Goal: Task Accomplishment & Management: Use online tool/utility

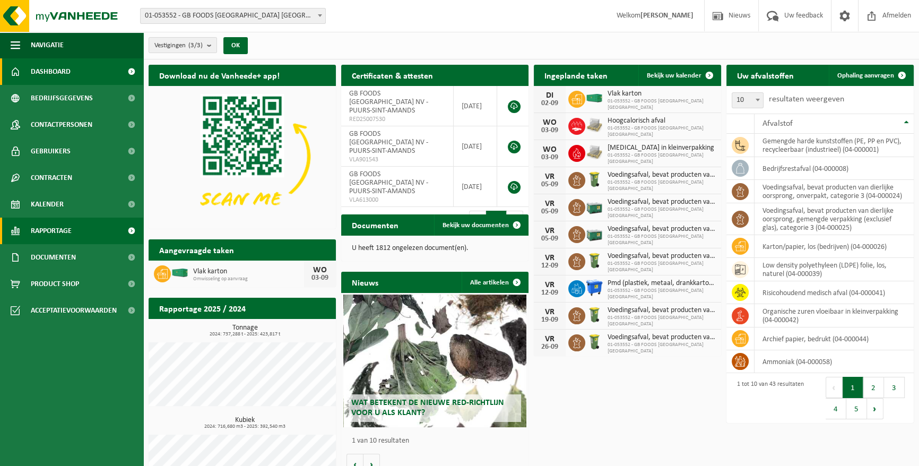
click at [58, 233] on span "Rapportage" at bounding box center [51, 231] width 41 height 27
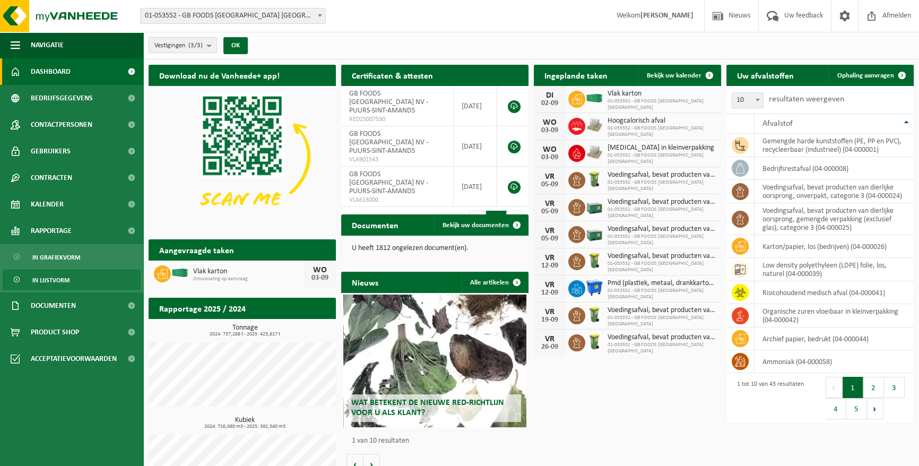
click at [53, 281] on span "In lijstvorm" at bounding box center [50, 280] width 37 height 20
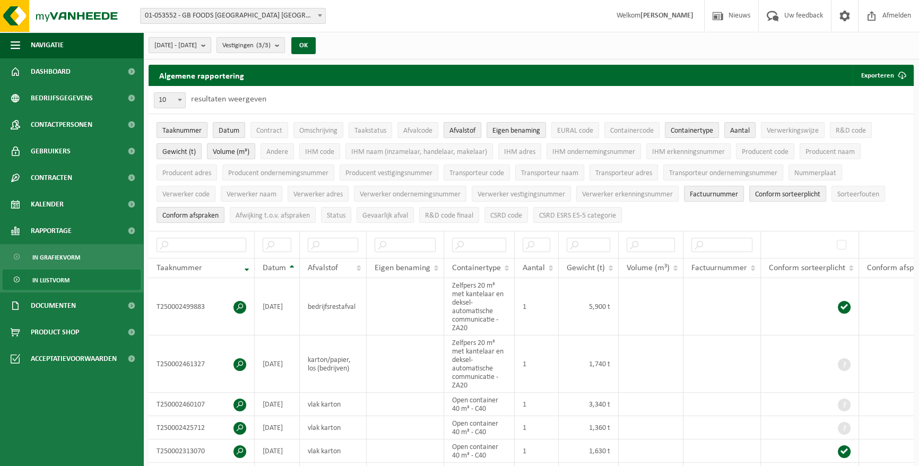
click at [211, 46] on b "submit" at bounding box center [206, 45] width 10 height 15
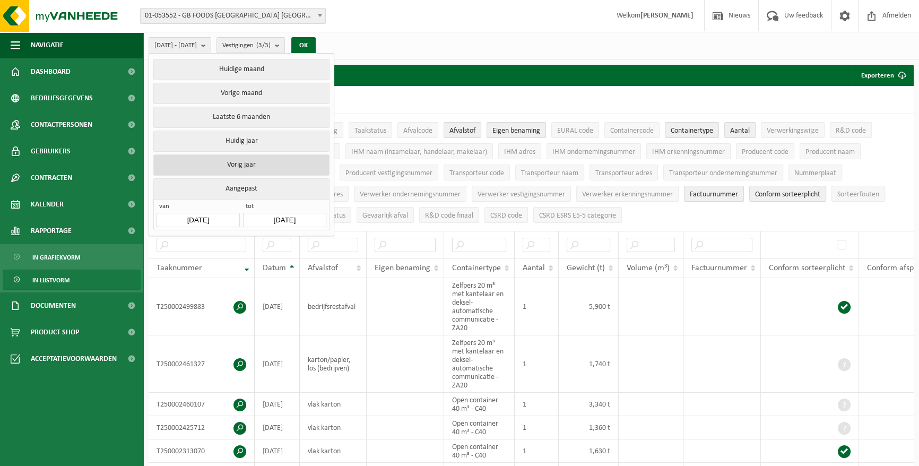
click at [247, 165] on button "Vorig jaar" at bounding box center [241, 164] width 176 height 21
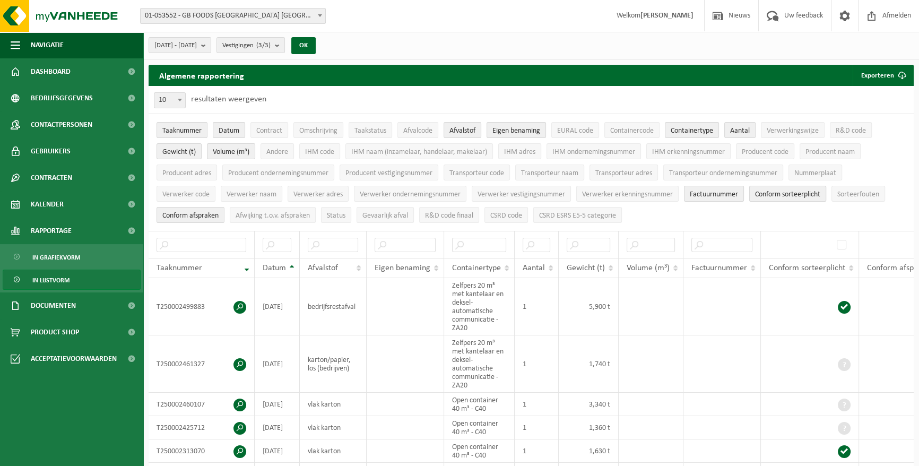
click at [780, 191] on span "Conform sorteerplicht" at bounding box center [787, 194] width 65 height 8
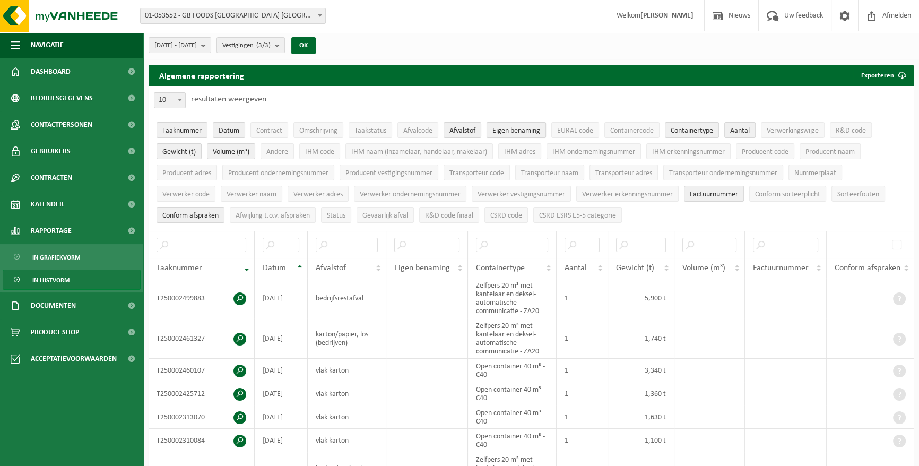
click at [513, 129] on span "Eigen benaming" at bounding box center [516, 131] width 48 height 8
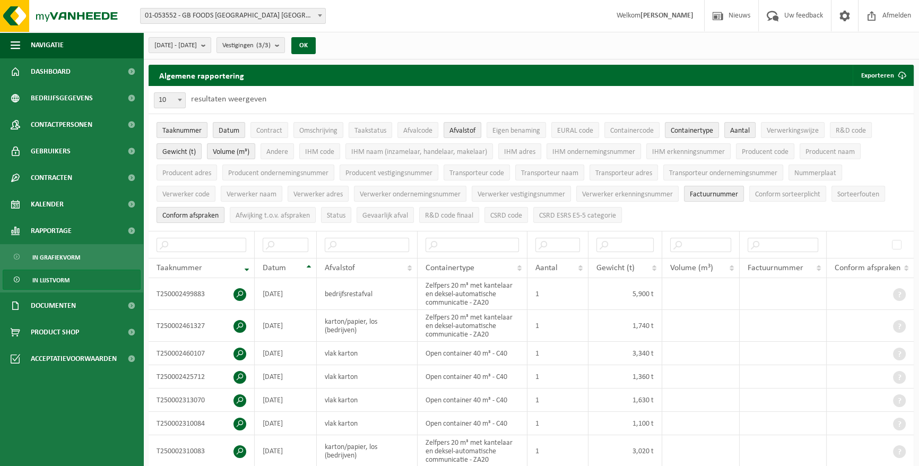
click at [192, 216] on span "Conform afspraken" at bounding box center [190, 216] width 56 height 8
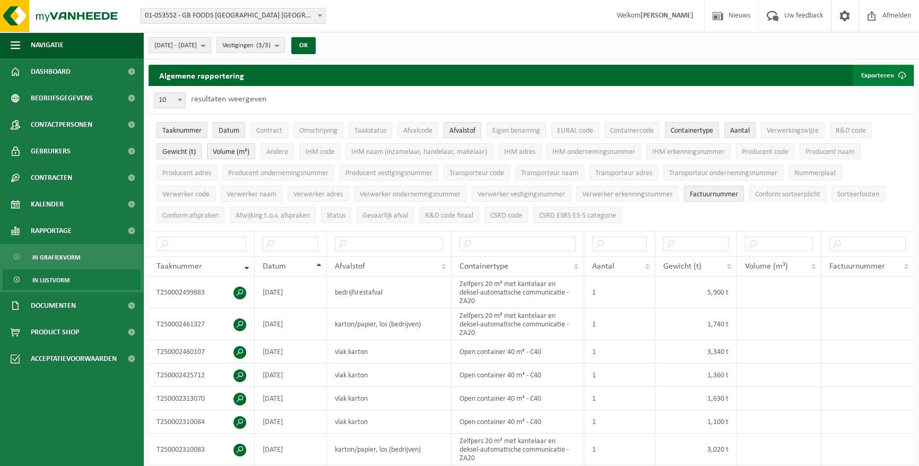
click at [871, 77] on button "Exporteren" at bounding box center [883, 75] width 60 height 21
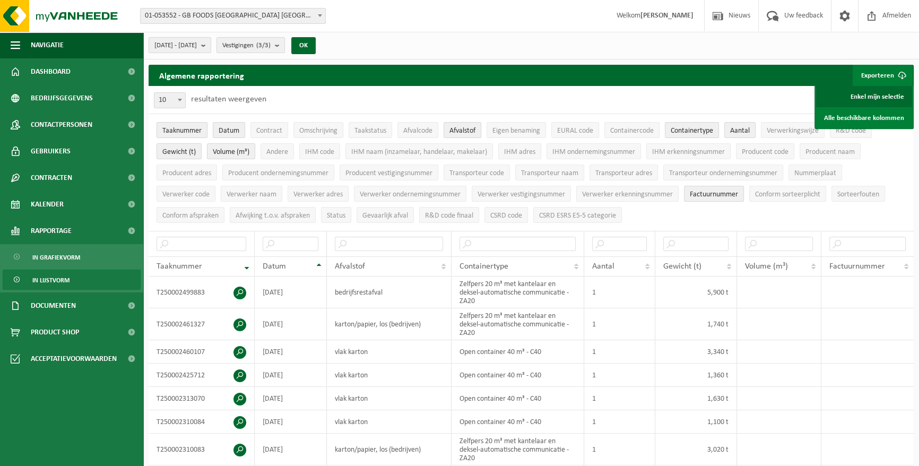
click at [864, 100] on link "Enkel mijn selectie" at bounding box center [864, 96] width 96 height 21
